Goal: Communication & Community: Ask a question

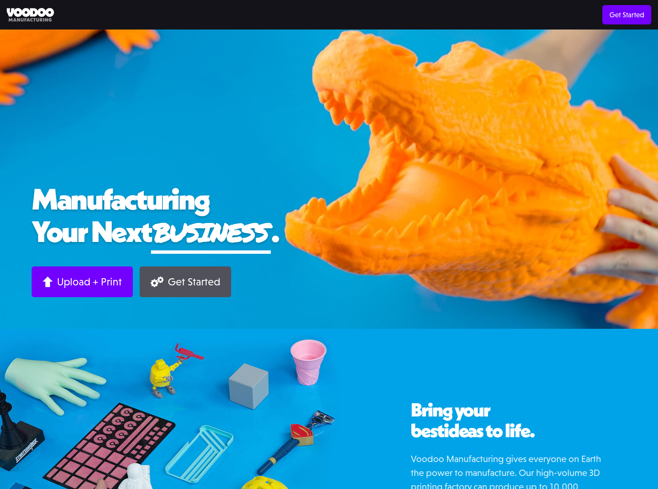
scroll to position [602, 0]
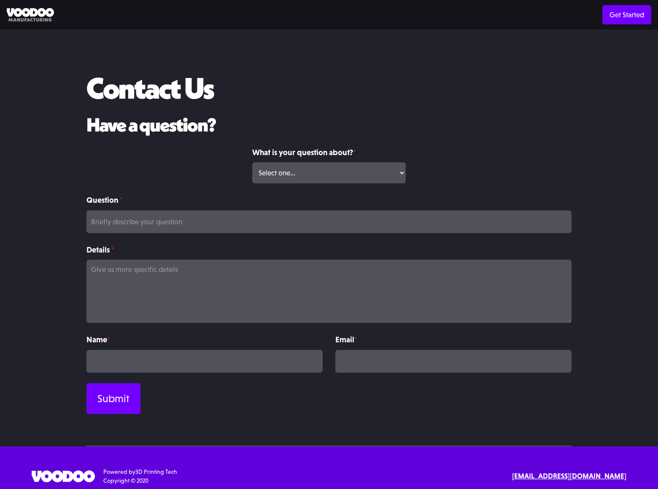
scroll to position [7, 0]
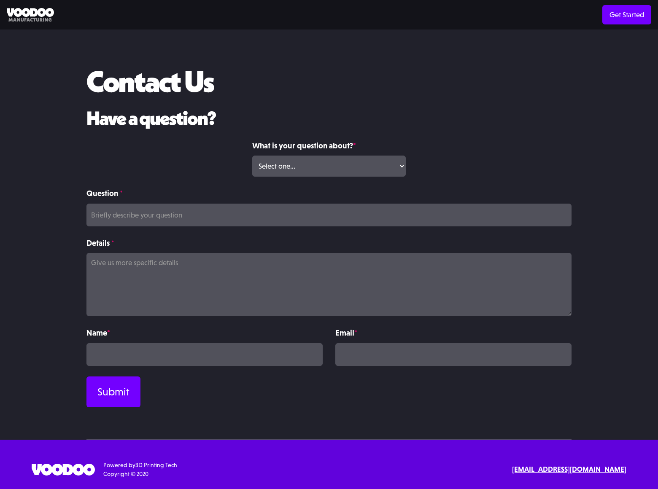
select select "Volume Print Order"
type input "banners"
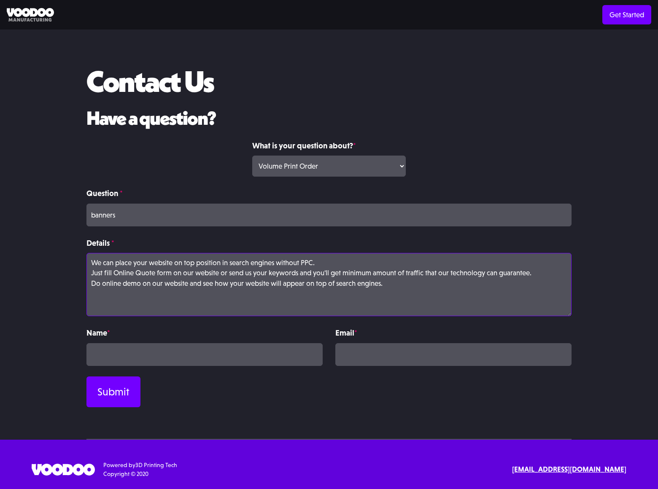
type textarea "We can place your website on top position in search engines without PPC. Just f…"
type input "Rick Stephens"
type input "rickstephens@dominatebanners.com"
click at [113, 392] on input "Submit" at bounding box center [113, 392] width 54 height 31
type input "Please wait..."
